Goal: Entertainment & Leisure: Consume media (video, audio)

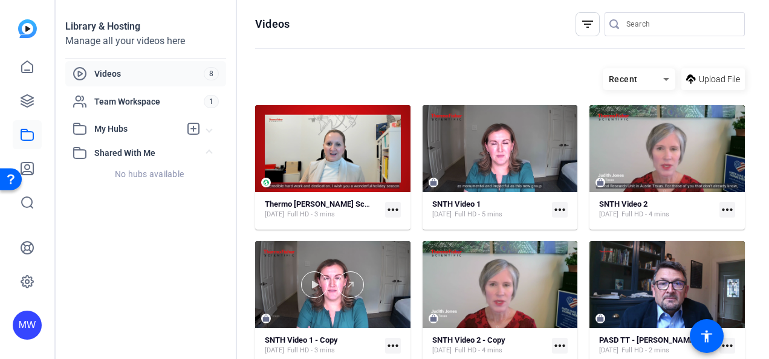
scroll to position [144, 0]
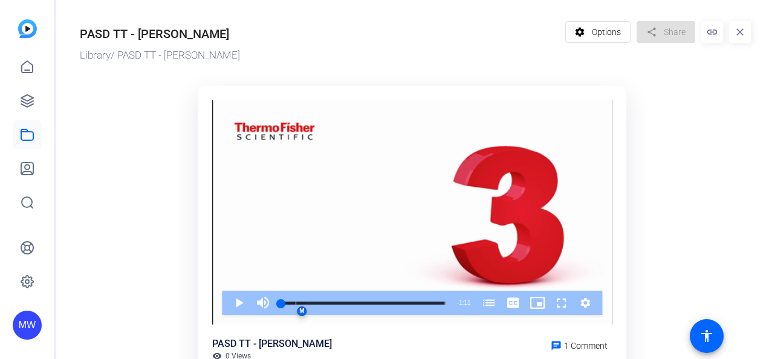
scroll to position [1, 0]
click at [86, 139] on ktd-grid "Video Player is loading. Play Video Play Mute Current Time 0:00 / Duration 1:11…" at bounding box center [415, 277] width 671 height 399
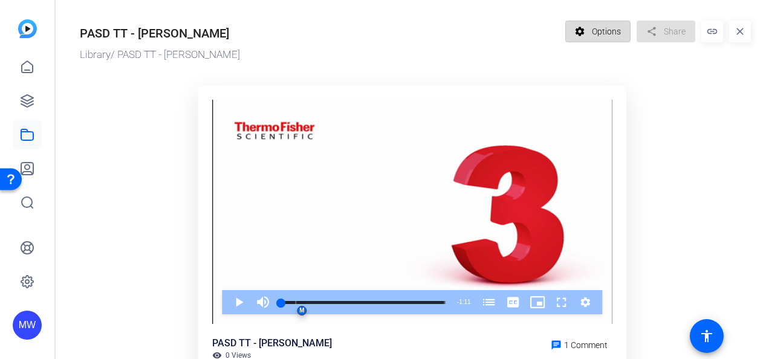
click at [575, 30] on mat-icon "settings" at bounding box center [579, 31] width 15 height 23
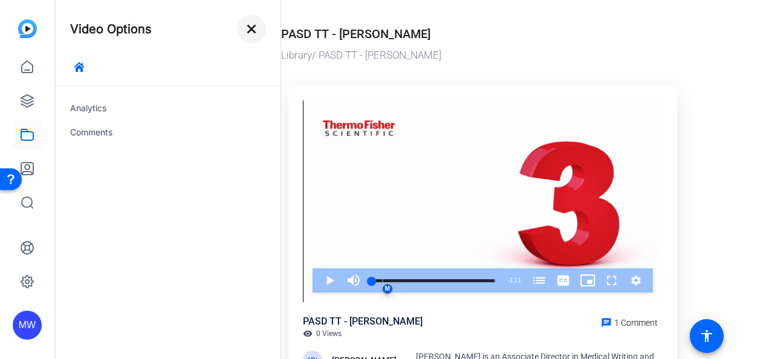
click at [250, 28] on mat-icon "close" at bounding box center [251, 29] width 15 height 15
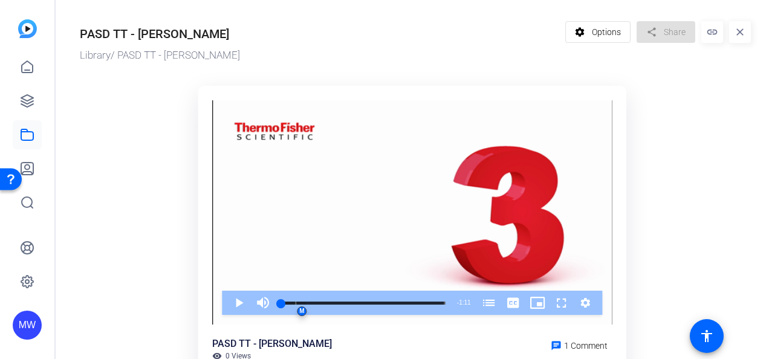
click at [705, 34] on mat-icon "link" at bounding box center [712, 32] width 22 height 22
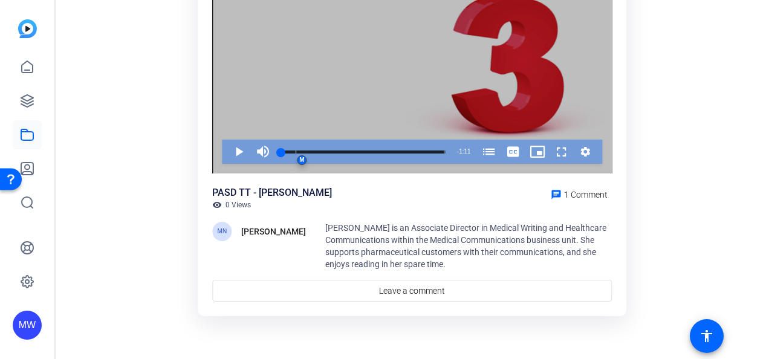
scroll to position [150, 0]
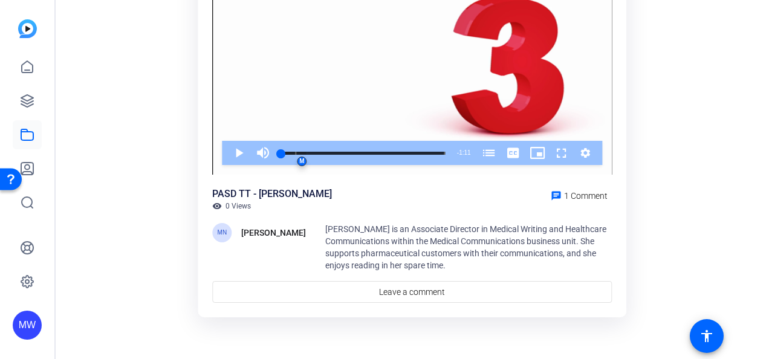
click at [265, 196] on div "PASD TT - Liz Olbrich" at bounding box center [272, 194] width 120 height 15
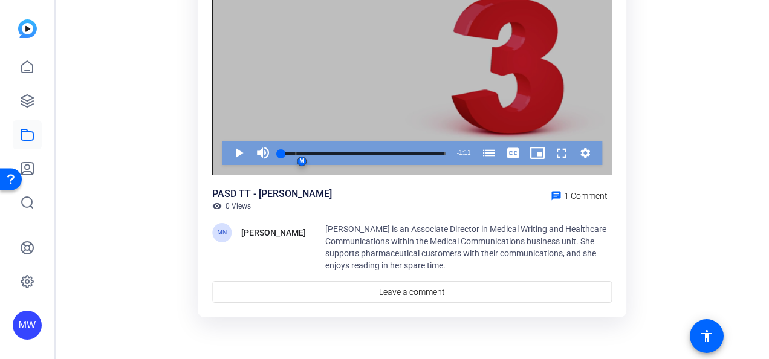
click at [591, 152] on button "Video Player" at bounding box center [585, 153] width 24 height 24
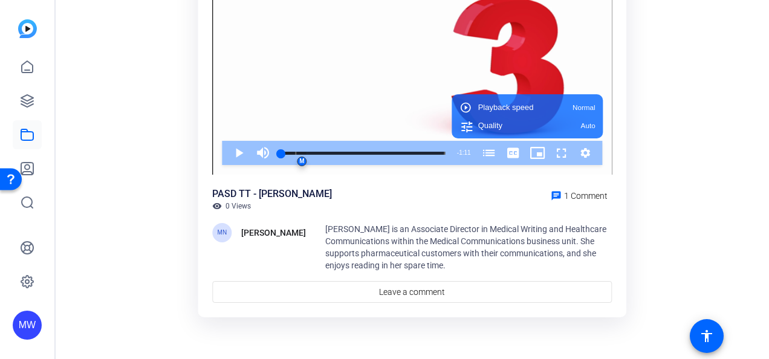
click at [576, 218] on div "PASD TT - Liz Olbrich visibility 0 Views chat 1 Comment MN Morgan Nielsen Liz O…" at bounding box center [411, 245] width 399 height 116
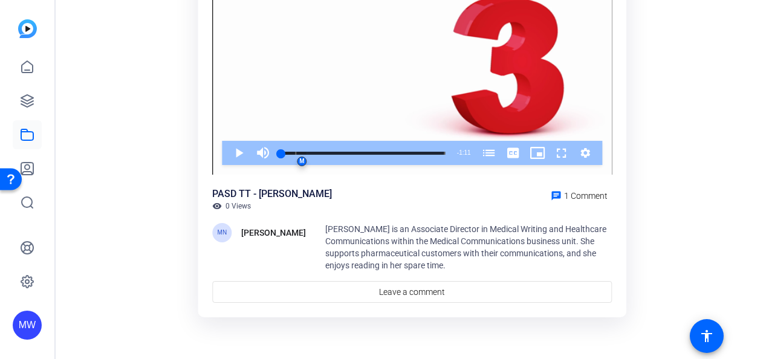
scroll to position [0, 0]
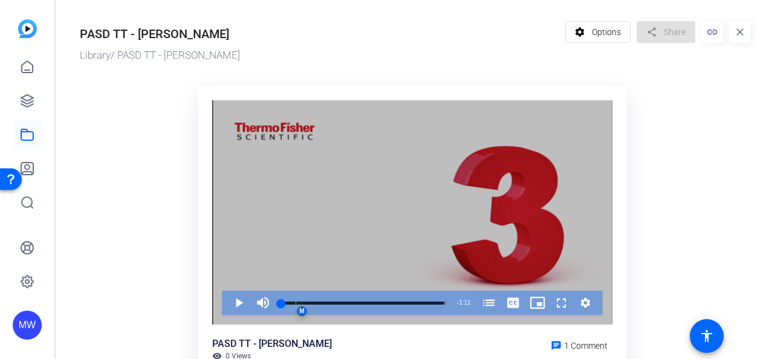
click at [404, 178] on div "Video Player" at bounding box center [411, 212] width 399 height 225
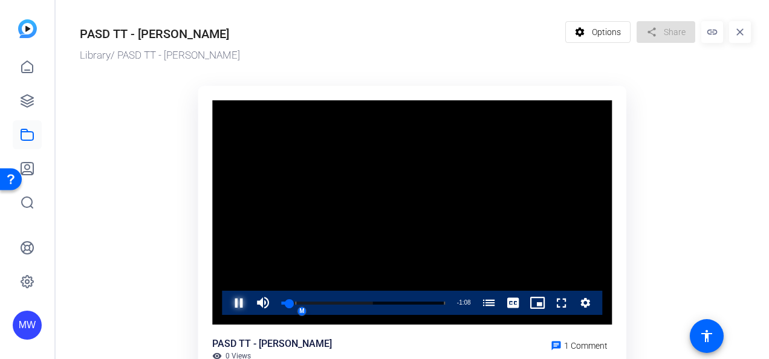
click at [227, 303] on span "Video Player" at bounding box center [227, 303] width 0 height 24
click at [604, 34] on span "Options" at bounding box center [606, 32] width 29 height 23
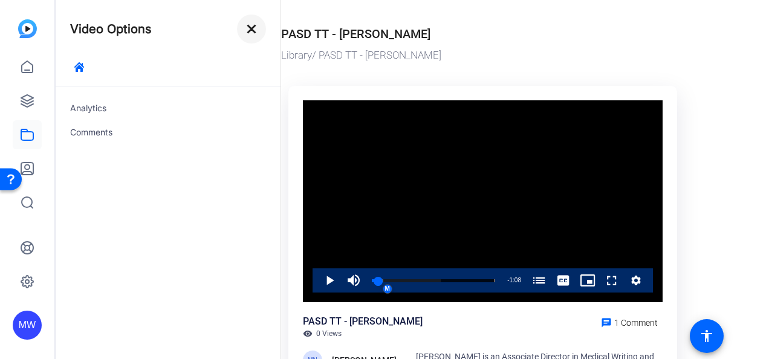
click at [251, 27] on mat-icon "close" at bounding box center [251, 29] width 15 height 15
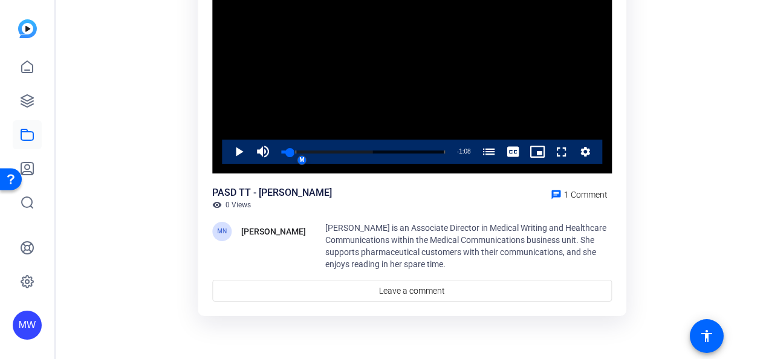
scroll to position [151, 0]
click at [155, 154] on ktd-grid "Video Player is loading. Play Video Play Mute Current Time 0:03 / Duration 1:11…" at bounding box center [415, 126] width 671 height 399
click at [586, 153] on icon "Video Player" at bounding box center [586, 152] width 10 height 10
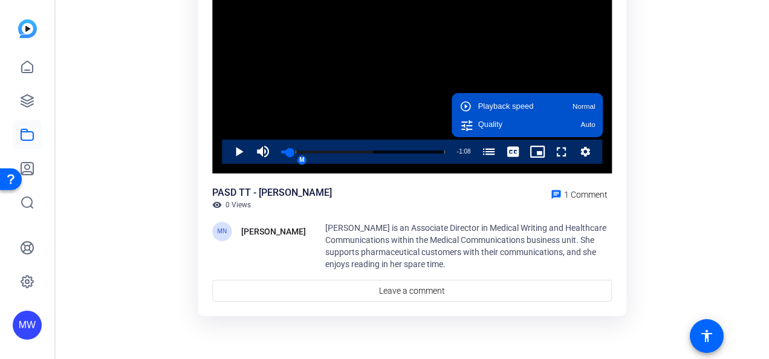
scroll to position [0, 0]
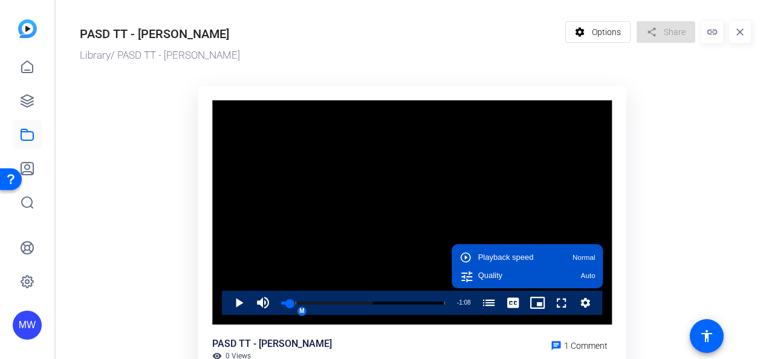
click at [96, 196] on ktd-grid "Video Player is loading. Play Video Play Mute Current Time 0:03 / Duration 1:11…" at bounding box center [415, 278] width 671 height 399
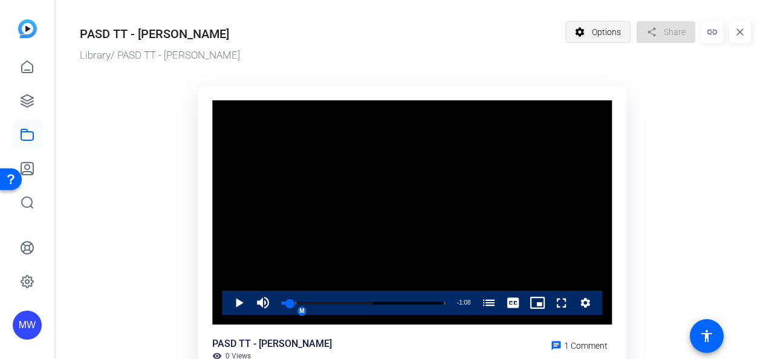
click at [595, 34] on span "Options" at bounding box center [606, 32] width 29 height 23
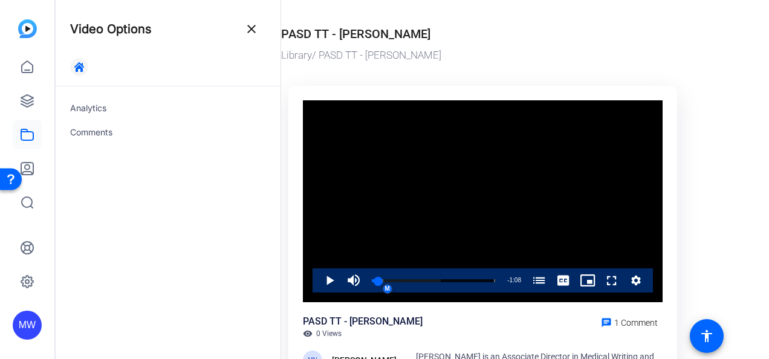
click at [81, 70] on icon "button" at bounding box center [79, 67] width 10 height 10
click at [85, 134] on div "Comments" at bounding box center [168, 132] width 225 height 24
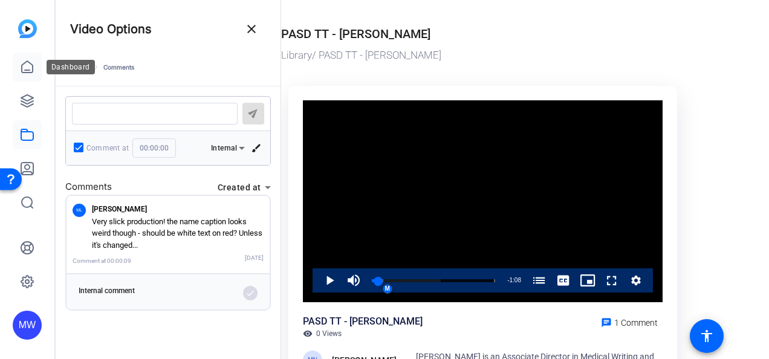
click at [32, 61] on icon at bounding box center [27, 67] width 15 height 15
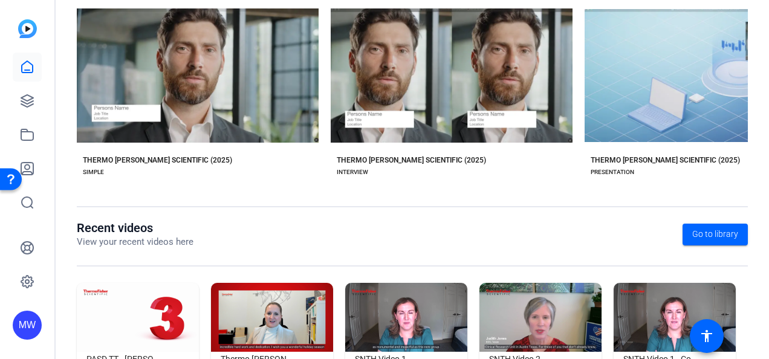
scroll to position [325, 0]
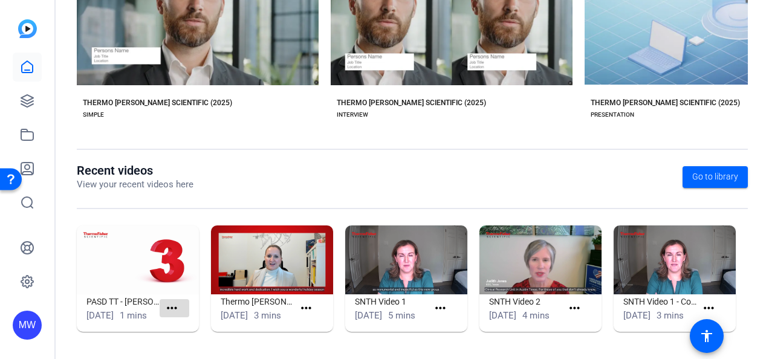
click at [164, 306] on mat-icon "more_horiz" at bounding box center [171, 308] width 15 height 15
click at [709, 162] on div at bounding box center [384, 179] width 769 height 359
click at [709, 170] on span "Go to library" at bounding box center [715, 176] width 46 height 13
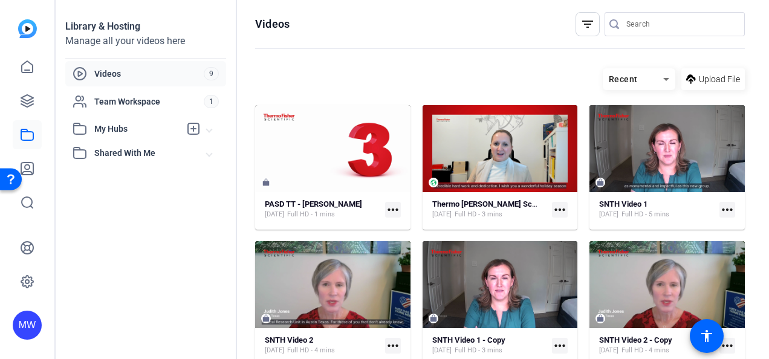
click at [398, 199] on div "PASD TT - Liz Olbrich Aug 6, 2025 Full HD - 1 mins more_horiz" at bounding box center [333, 209] width 136 height 21
click at [387, 212] on mat-icon "more_horiz" at bounding box center [393, 210] width 16 height 16
click at [387, 212] on body "Accessibility Screen-Reader Guide, Feedback, and Issue Reporting | New window M…" at bounding box center [384, 179] width 769 height 359
click at [387, 212] on div at bounding box center [384, 179] width 769 height 359
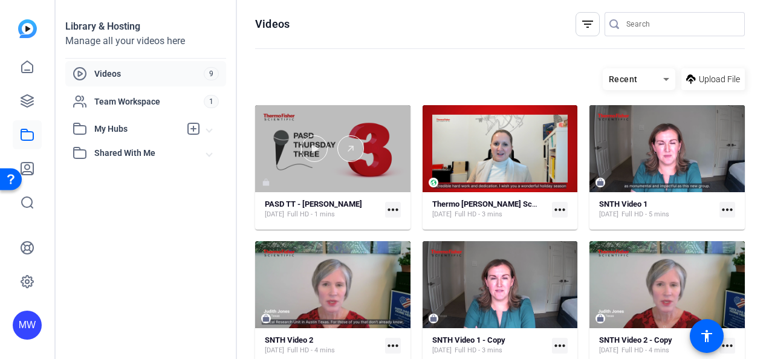
click at [259, 181] on div at bounding box center [332, 148] width 155 height 87
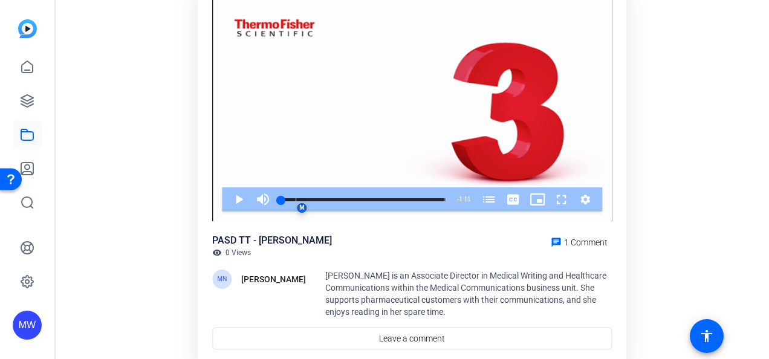
scroll to position [103, 0]
click at [24, 94] on icon at bounding box center [27, 101] width 15 height 15
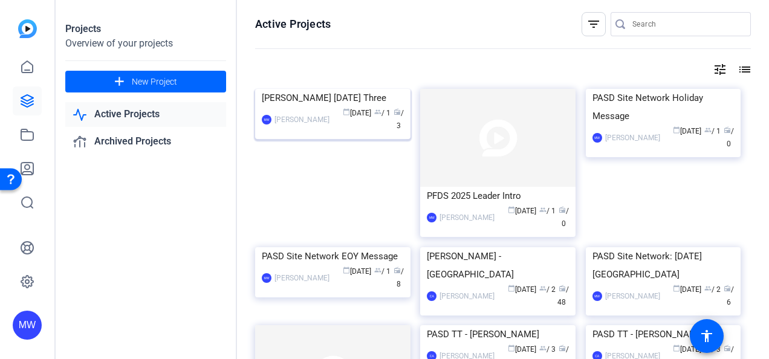
click at [338, 89] on img at bounding box center [332, 89] width 155 height 0
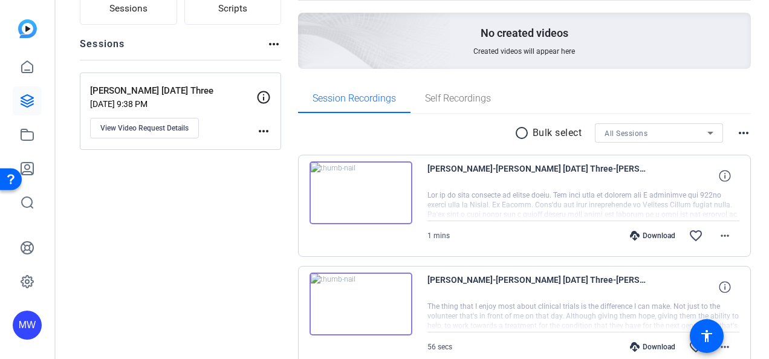
scroll to position [110, 0]
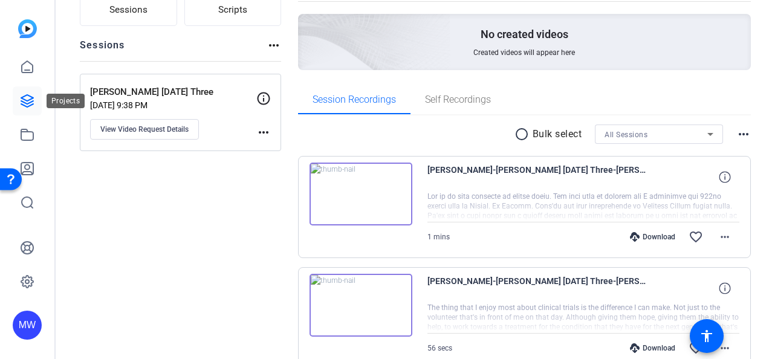
click at [16, 105] on link at bounding box center [27, 100] width 29 height 29
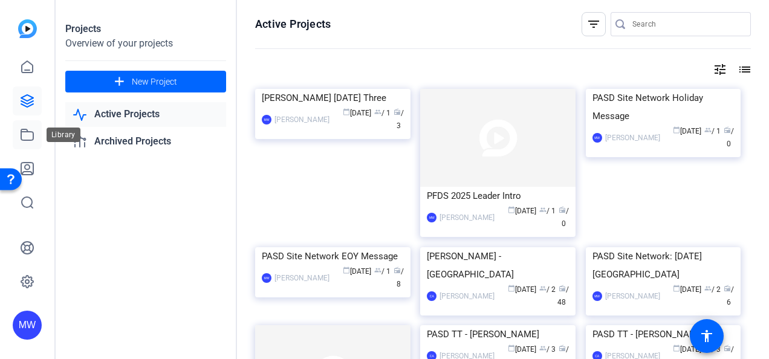
click at [33, 135] on icon at bounding box center [27, 134] width 12 height 11
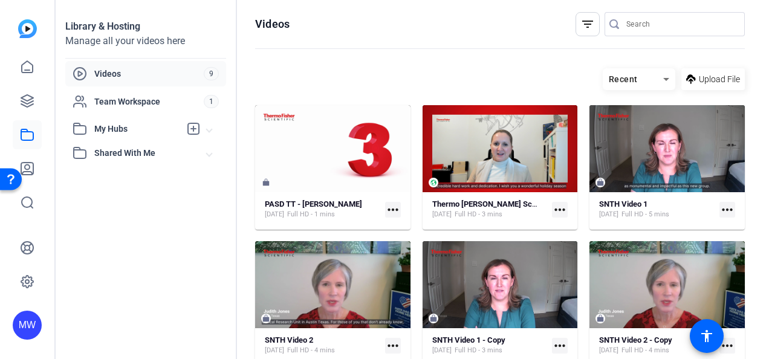
click at [392, 209] on mat-icon "more_horiz" at bounding box center [393, 210] width 16 height 16
click at [404, 221] on span "Manage Hubs" at bounding box center [416, 227] width 48 height 15
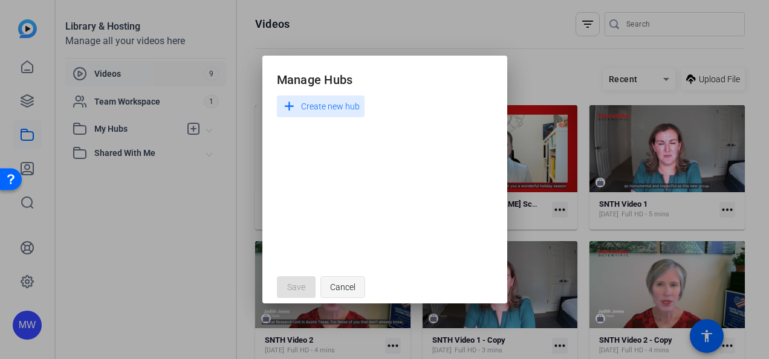
click at [338, 283] on span "Cancel" at bounding box center [342, 287] width 25 height 23
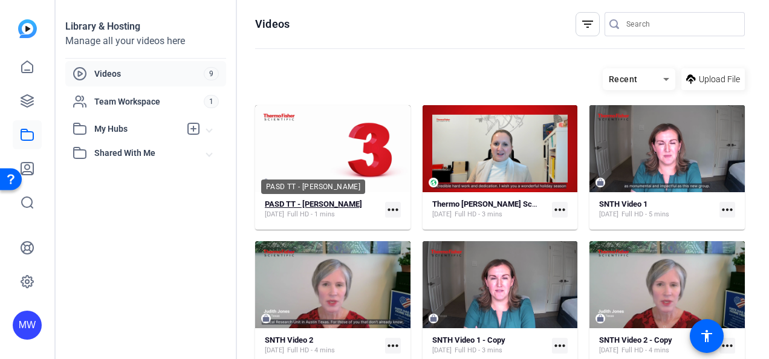
click at [302, 204] on strong "PASD TT - Liz Olbrich" at bounding box center [313, 203] width 97 height 9
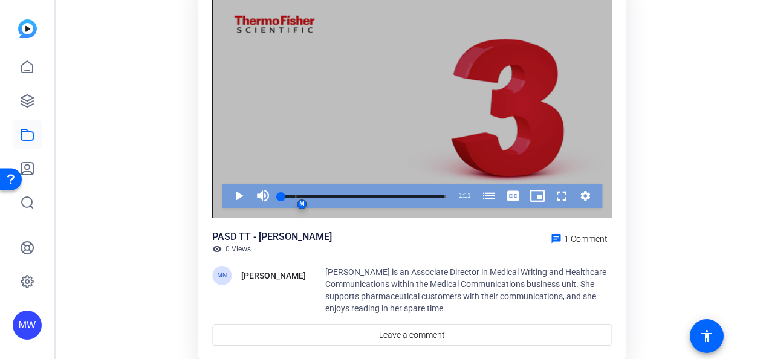
scroll to position [106, 0]
click at [291, 140] on div "Video Player" at bounding box center [411, 106] width 399 height 225
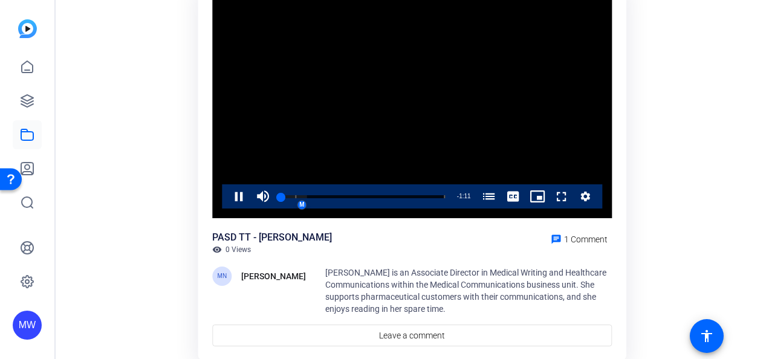
scroll to position [100, 0]
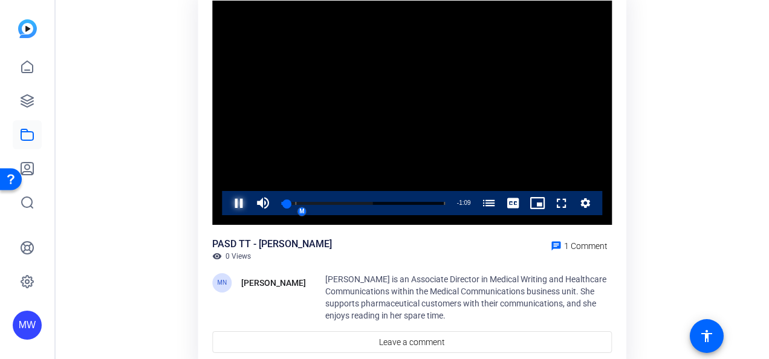
click at [227, 205] on span "Video Player" at bounding box center [227, 203] width 0 height 24
